Goal: Check status: Check status

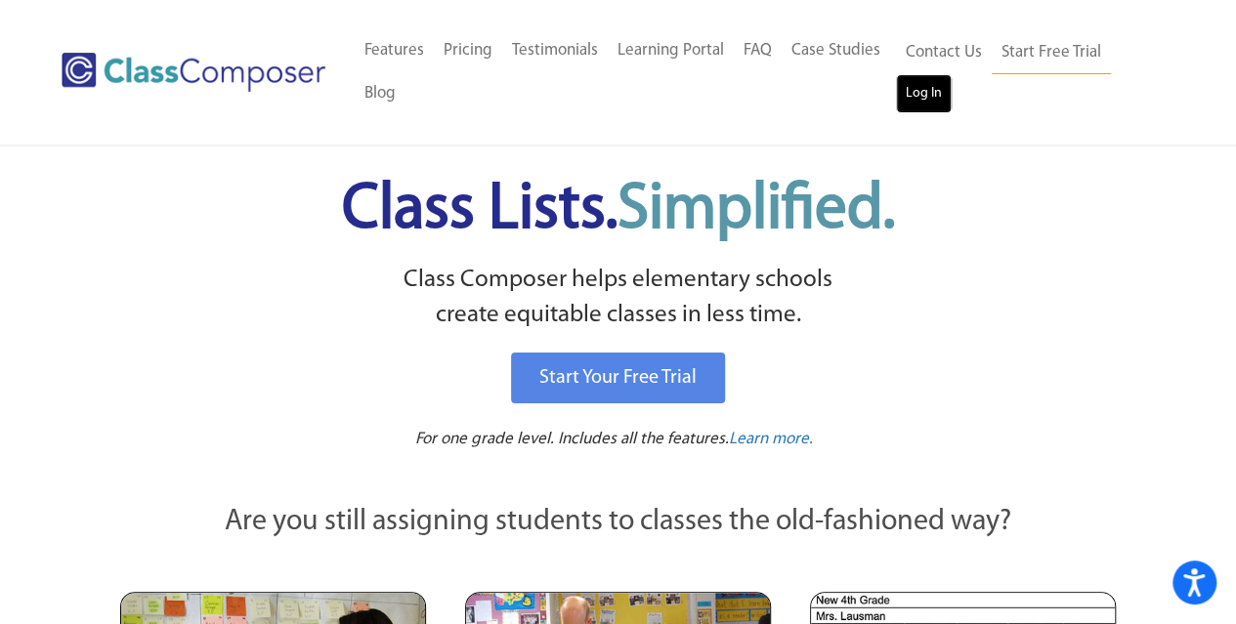
click at [926, 101] on link "Log In" at bounding box center [924, 93] width 56 height 39
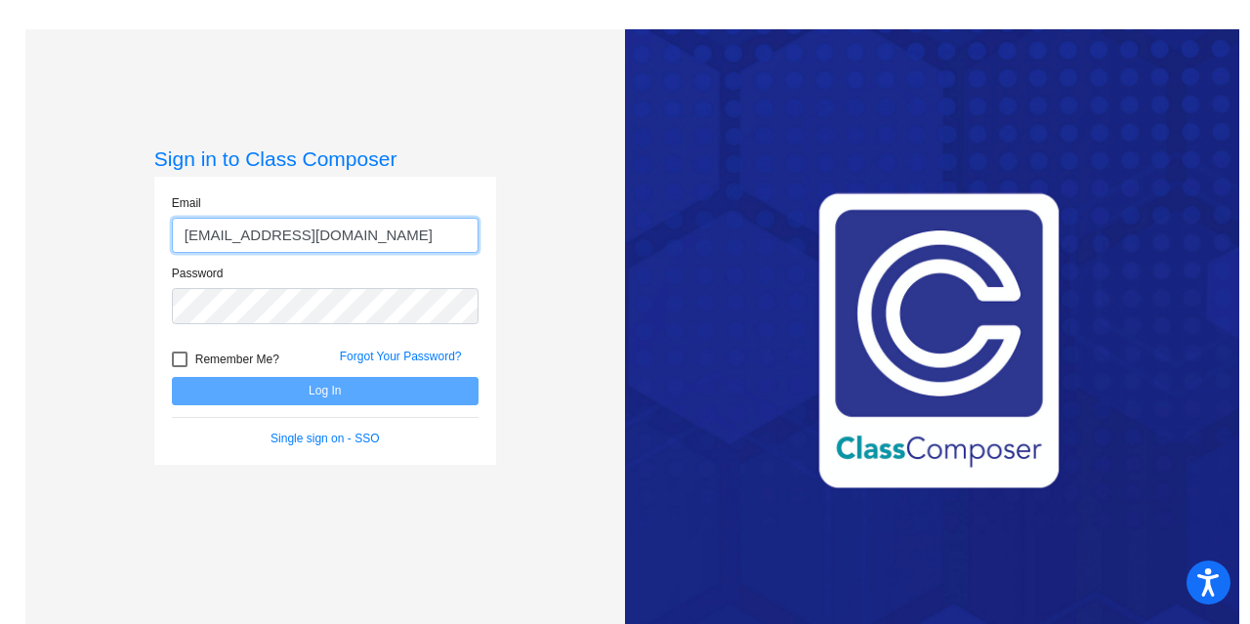
type input "f40988@forsyth.k12.ga.us"
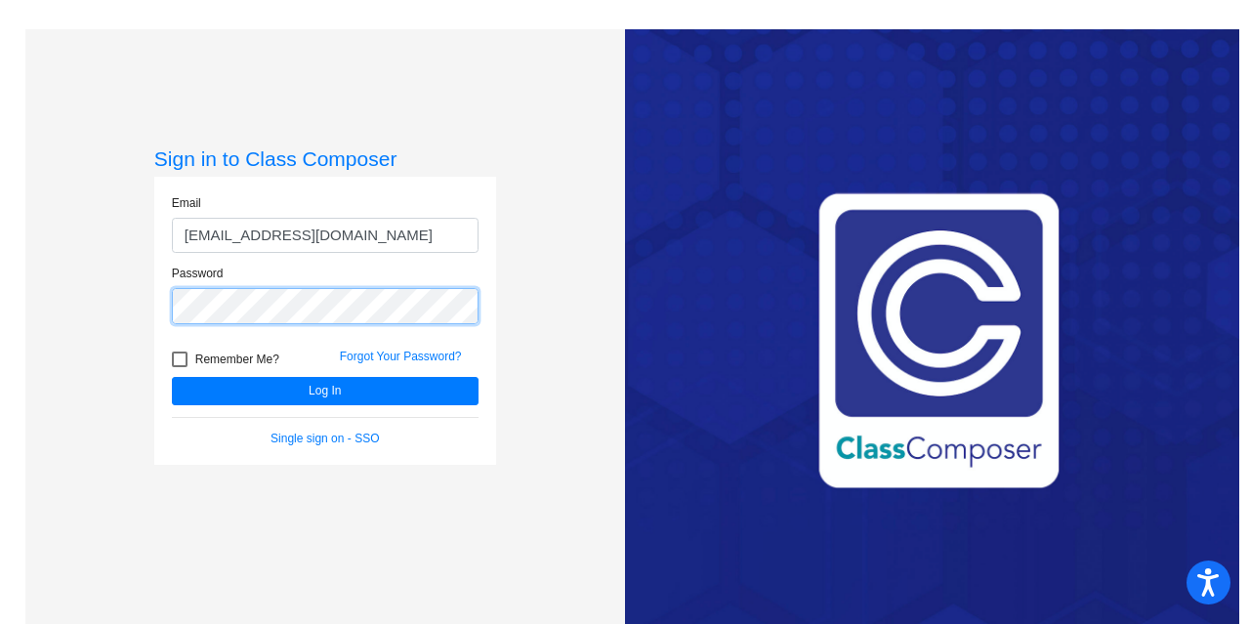
click at [172, 377] on button "Log In" at bounding box center [325, 391] width 307 height 28
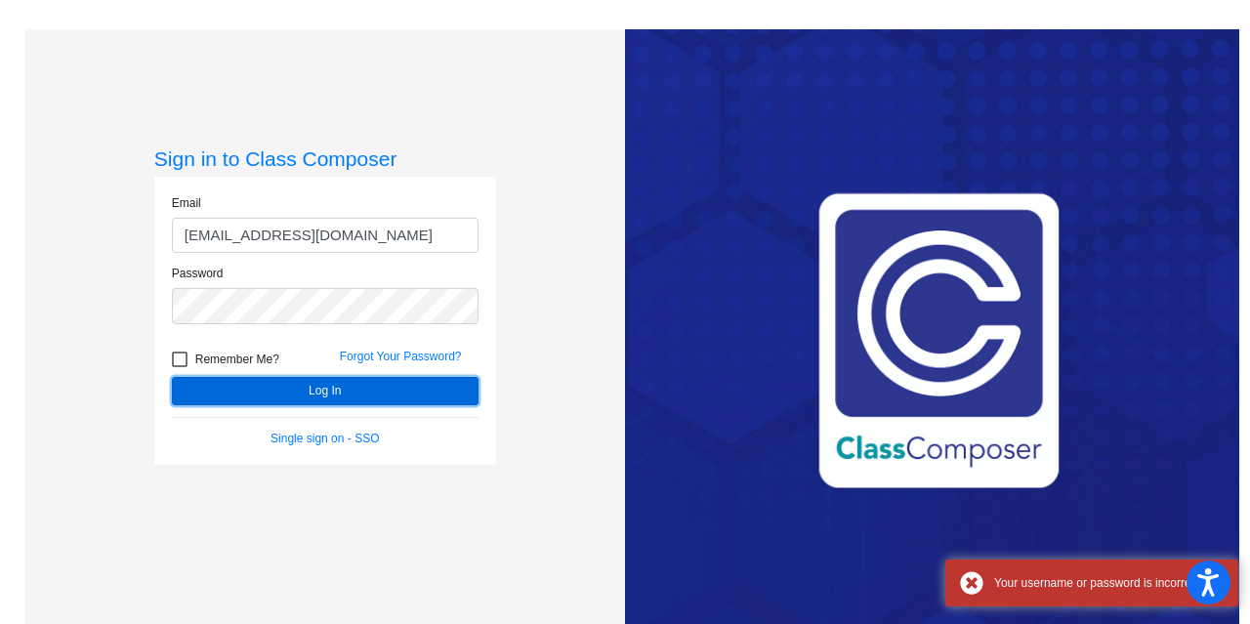
click at [301, 389] on button "Log In" at bounding box center [325, 391] width 307 height 28
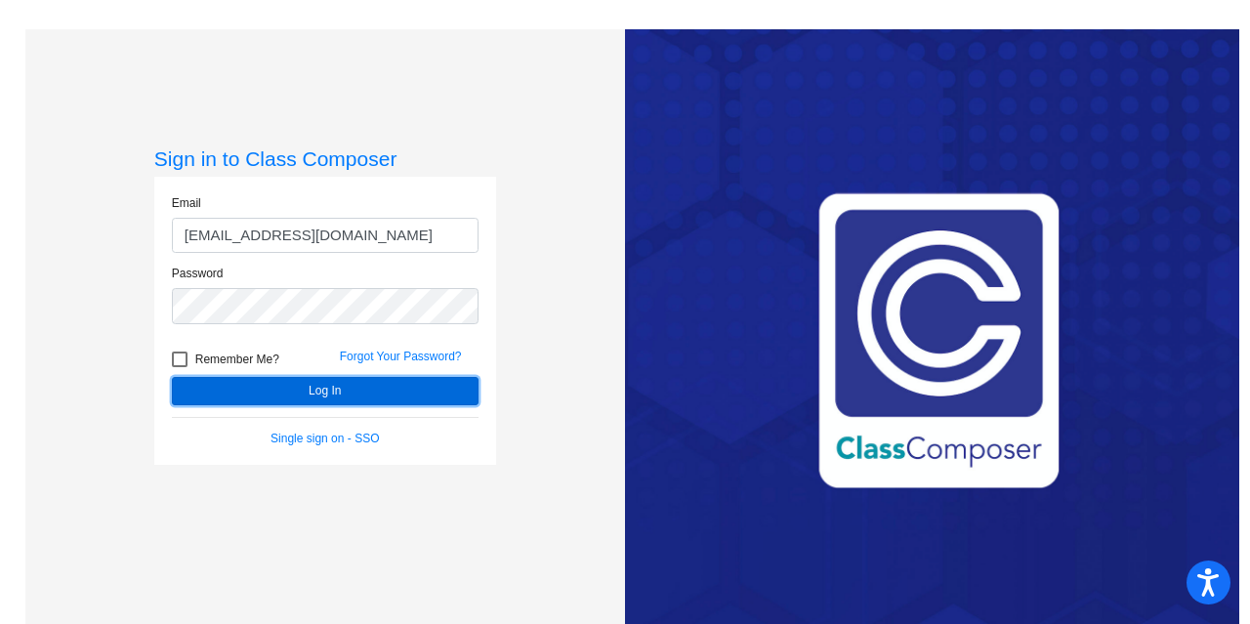
click at [329, 394] on button "Log In" at bounding box center [325, 391] width 307 height 28
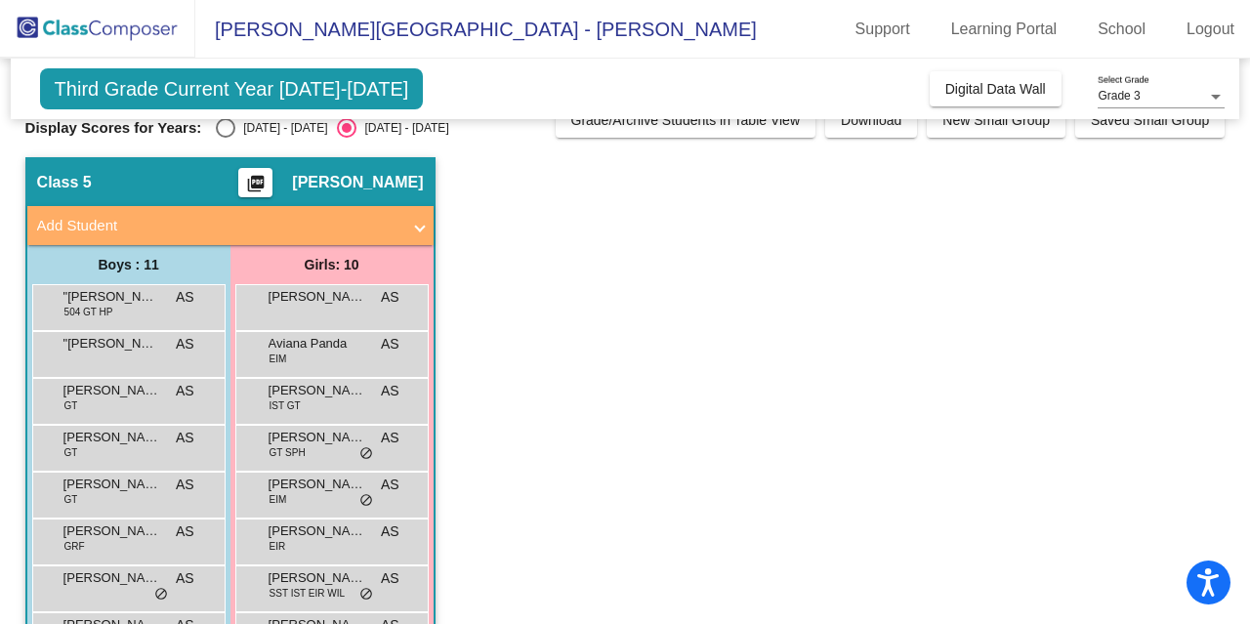
scroll to position [29, 0]
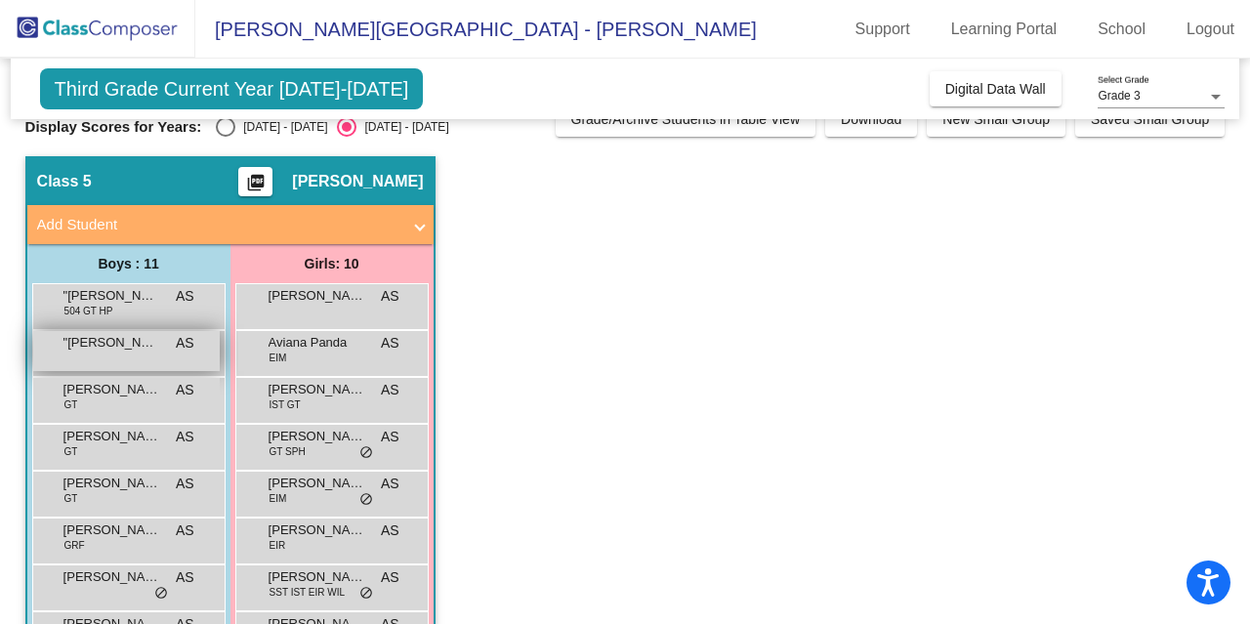
click at [117, 362] on div ""Riaan Rajesh AS lock do_not_disturb_alt" at bounding box center [126, 351] width 187 height 40
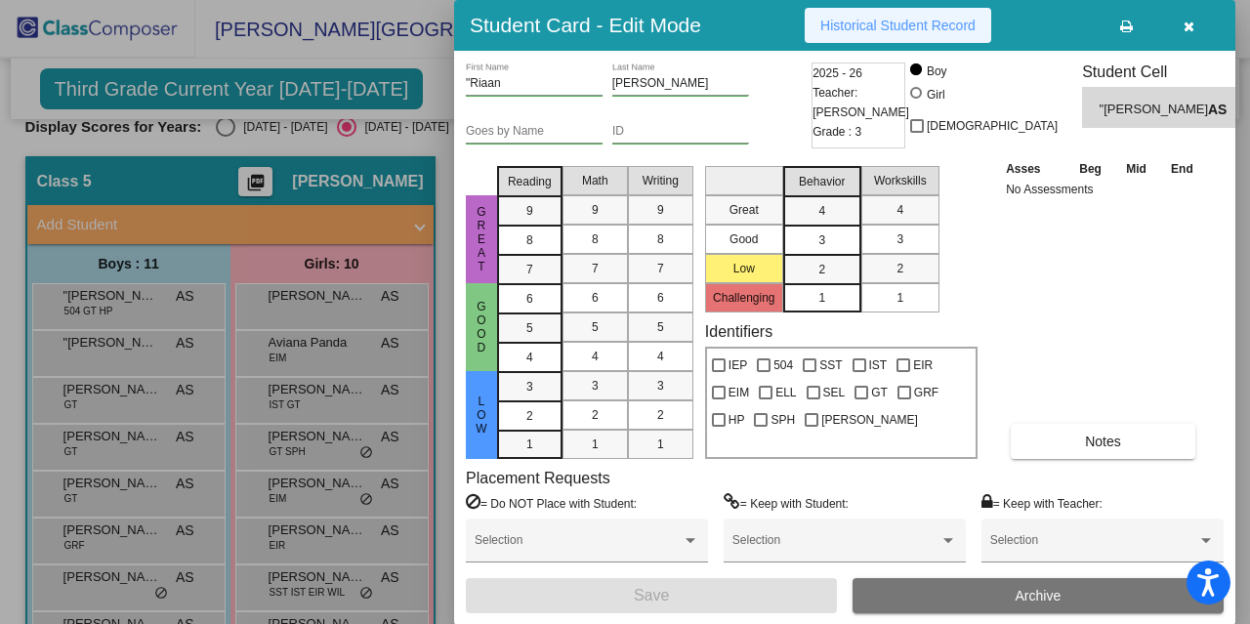
click at [911, 24] on span "Historical Student Record" at bounding box center [897, 26] width 155 height 16
click at [1187, 29] on icon "button" at bounding box center [1189, 27] width 11 height 14
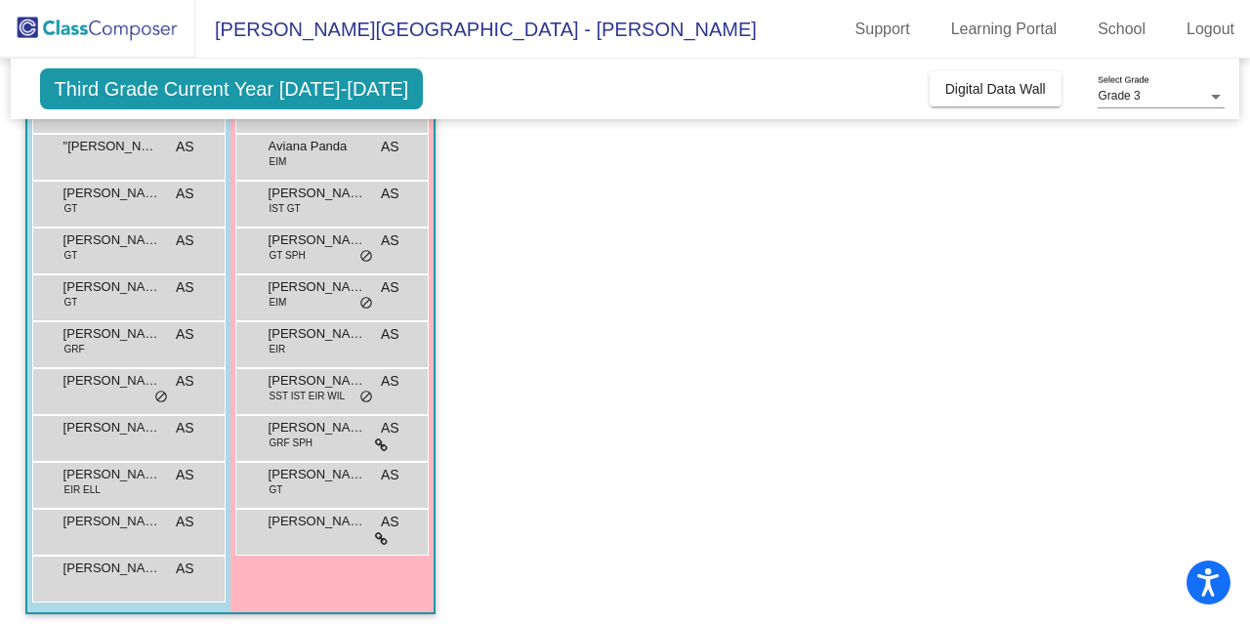
scroll to position [234, 0]
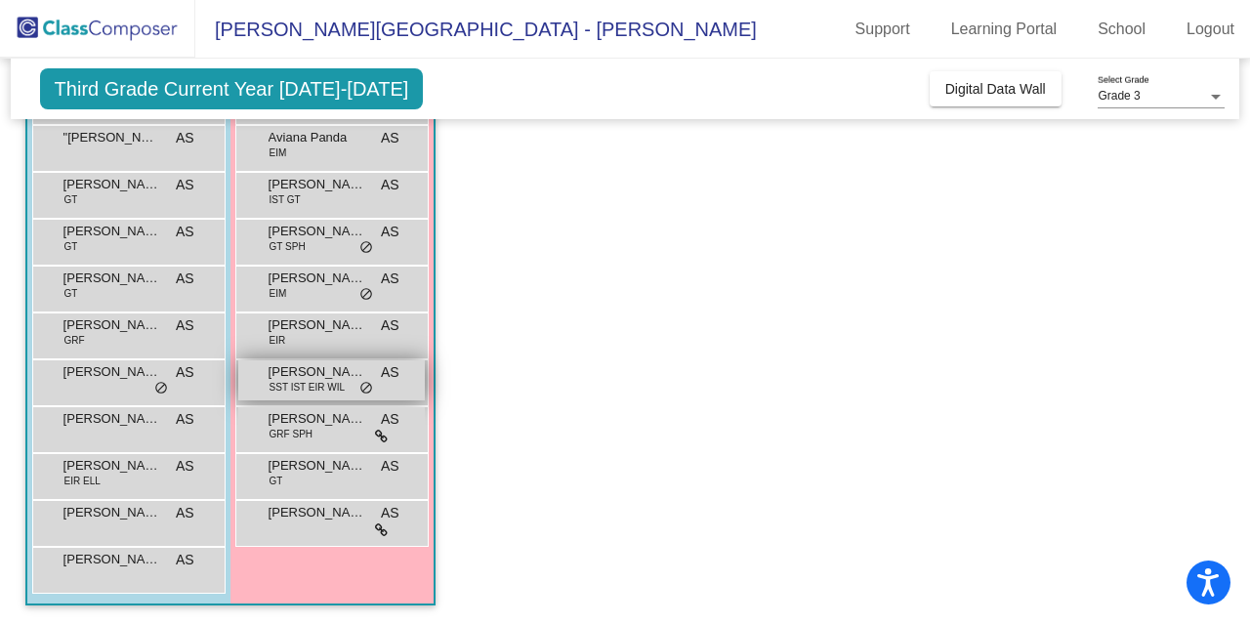
click at [307, 386] on span "SST IST EIR WIL" at bounding box center [307, 387] width 75 height 15
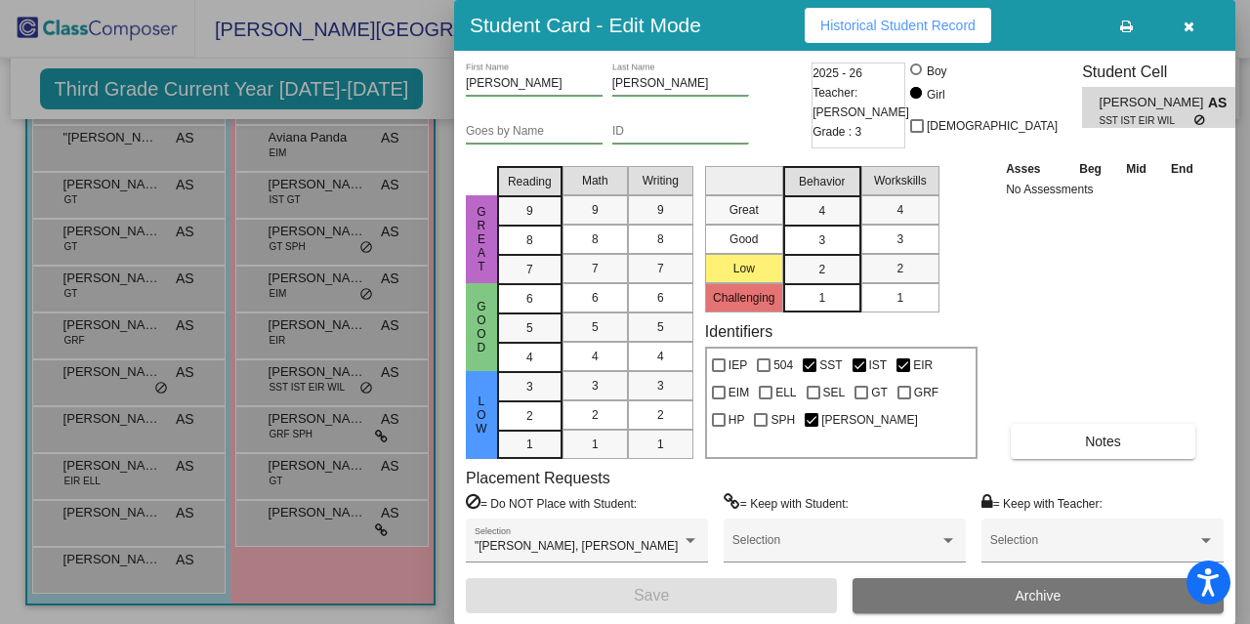
click at [931, 22] on span "Historical Student Record" at bounding box center [897, 26] width 155 height 16
click at [1198, 28] on button "button" at bounding box center [1188, 25] width 63 height 35
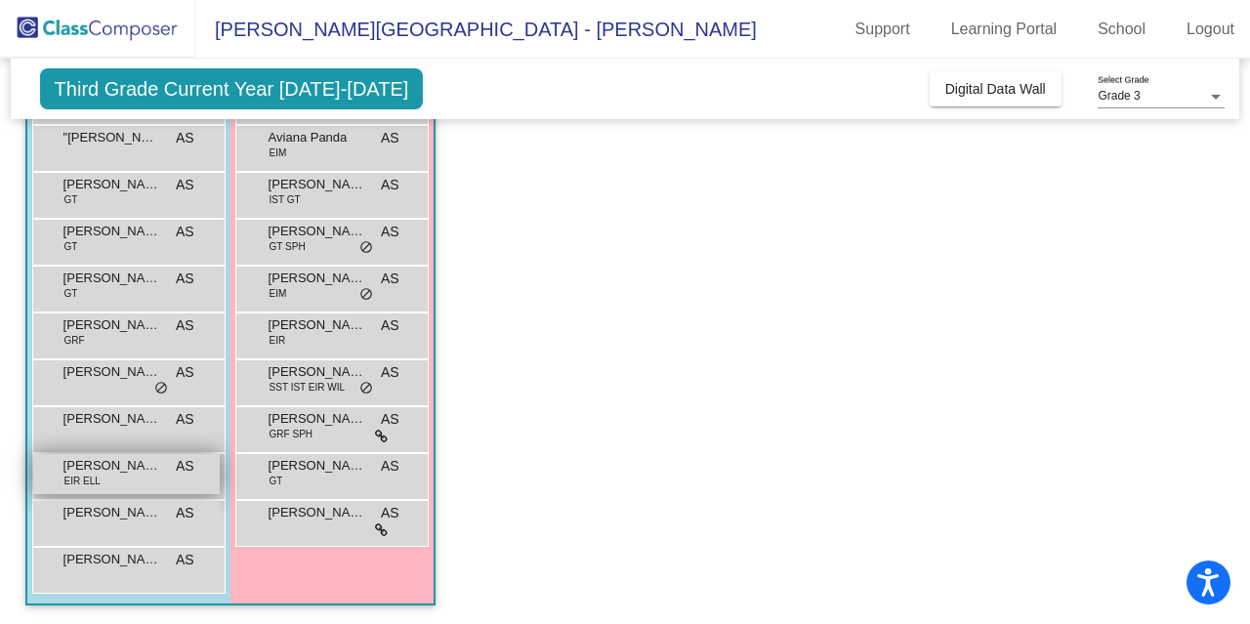
click at [107, 480] on div "Mason Li EIR ELL AS lock do_not_disturb_alt" at bounding box center [126, 474] width 187 height 40
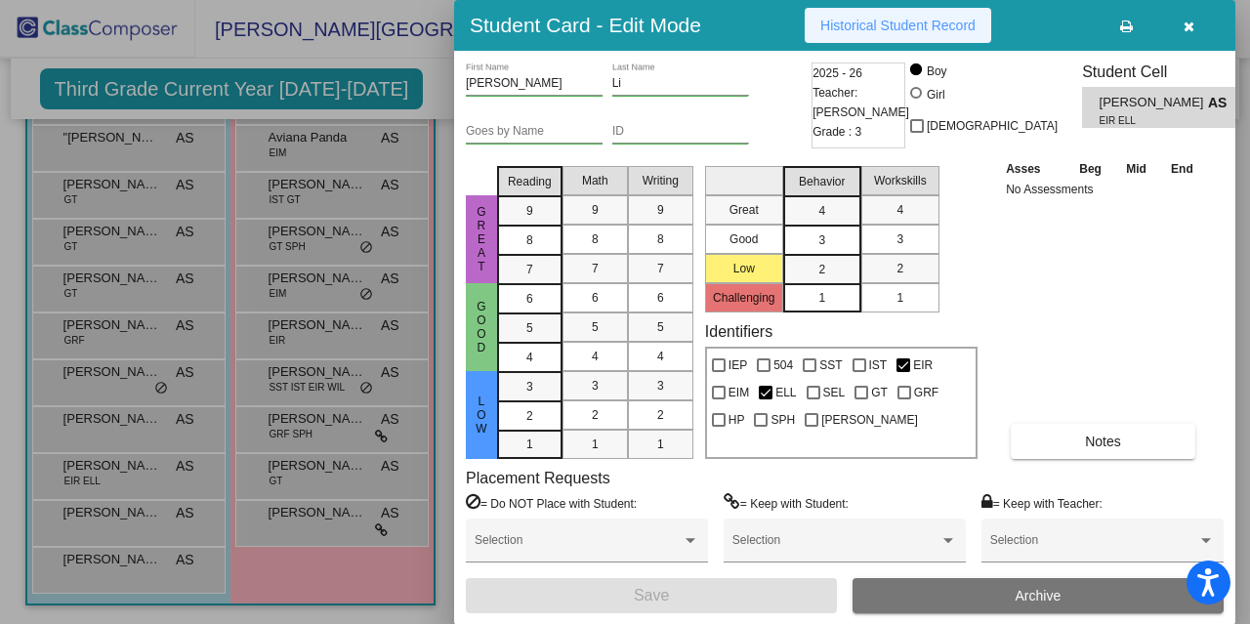
click at [857, 15] on button "Historical Student Record" at bounding box center [898, 25] width 187 height 35
click at [1191, 23] on icon "button" at bounding box center [1189, 27] width 11 height 14
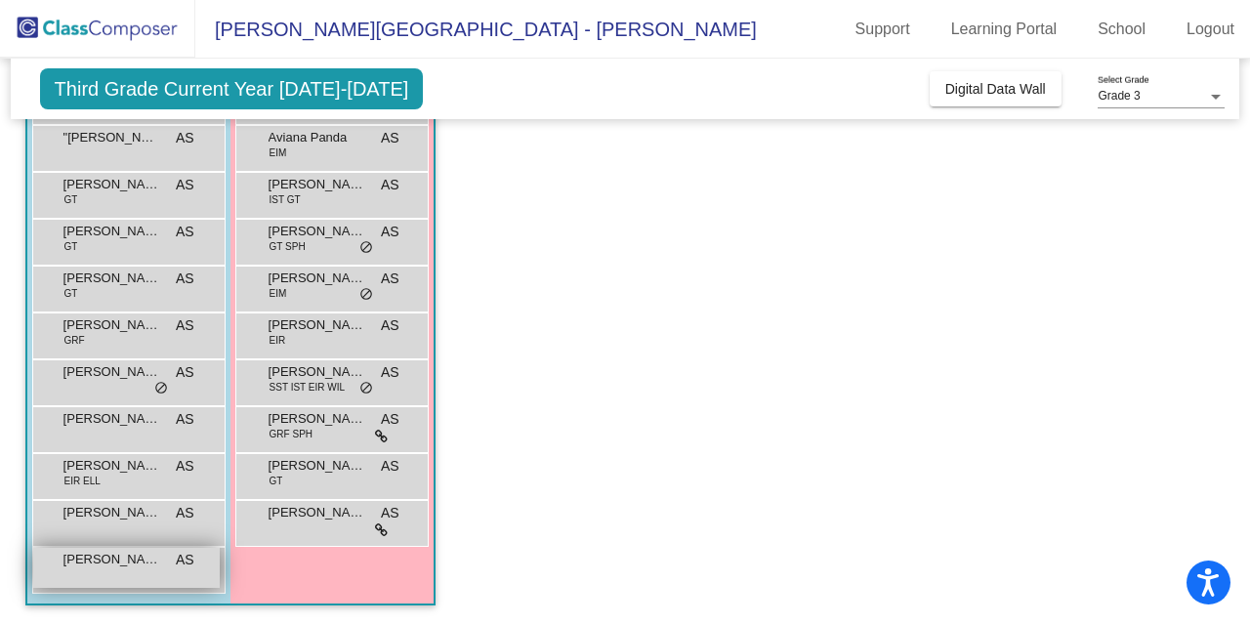
click at [153, 566] on span "Parth Parikh" at bounding box center [112, 560] width 98 height 20
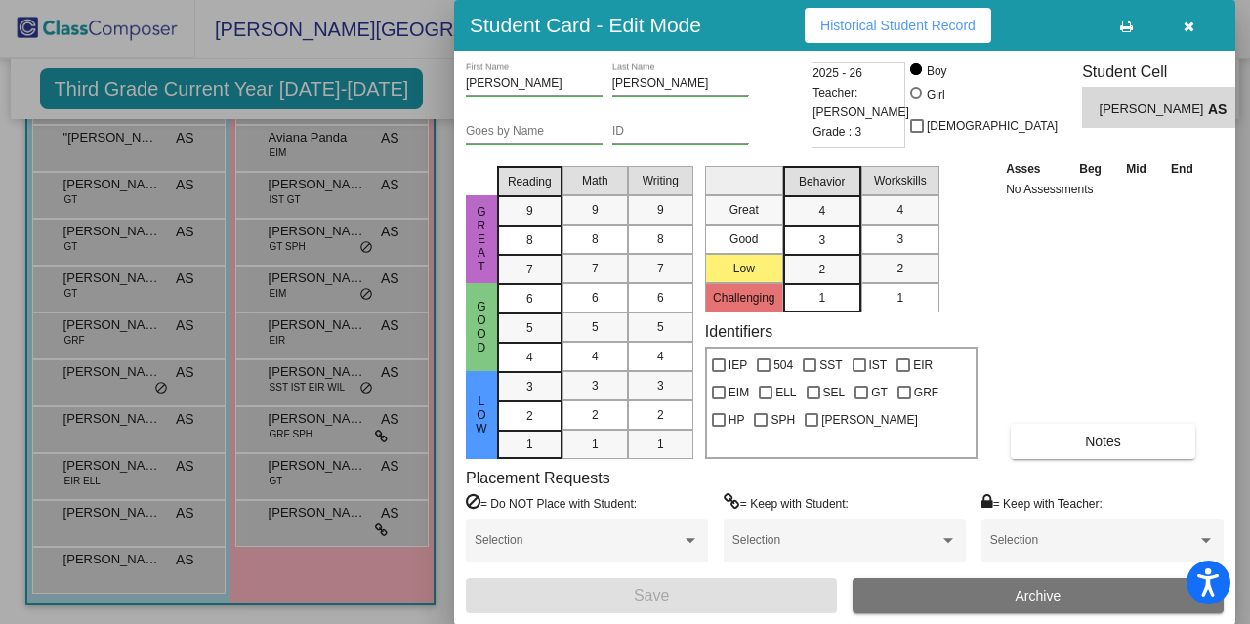
click at [938, 26] on span "Historical Student Record" at bounding box center [897, 26] width 155 height 16
click at [1184, 26] on icon "button" at bounding box center [1189, 27] width 11 height 14
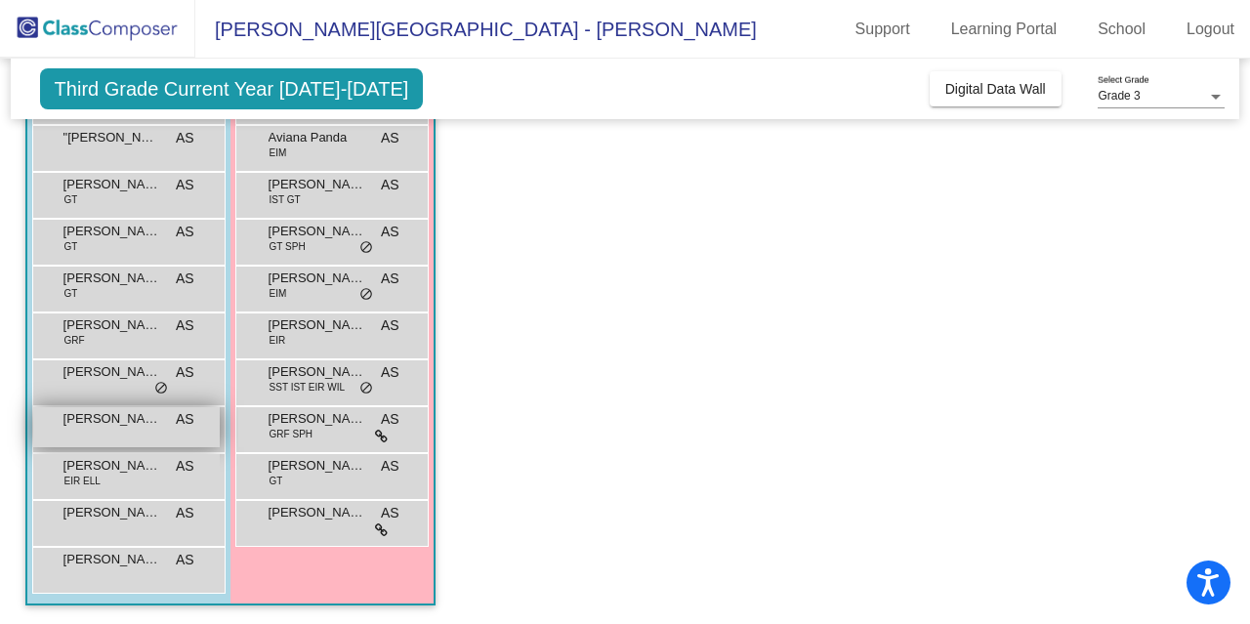
click at [106, 429] on div "Luke Sequeira AS lock do_not_disturb_alt" at bounding box center [126, 427] width 187 height 40
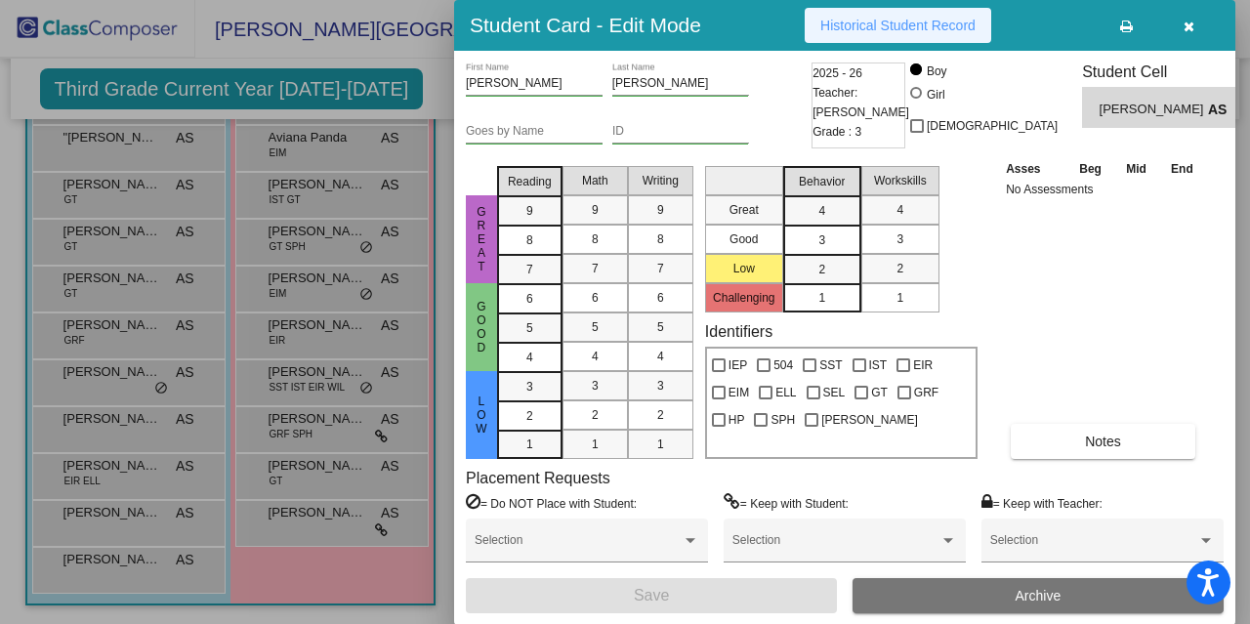
click at [913, 28] on span "Historical Student Record" at bounding box center [897, 26] width 155 height 16
click at [1192, 24] on icon "button" at bounding box center [1189, 27] width 11 height 14
